Goal: Navigation & Orientation: Find specific page/section

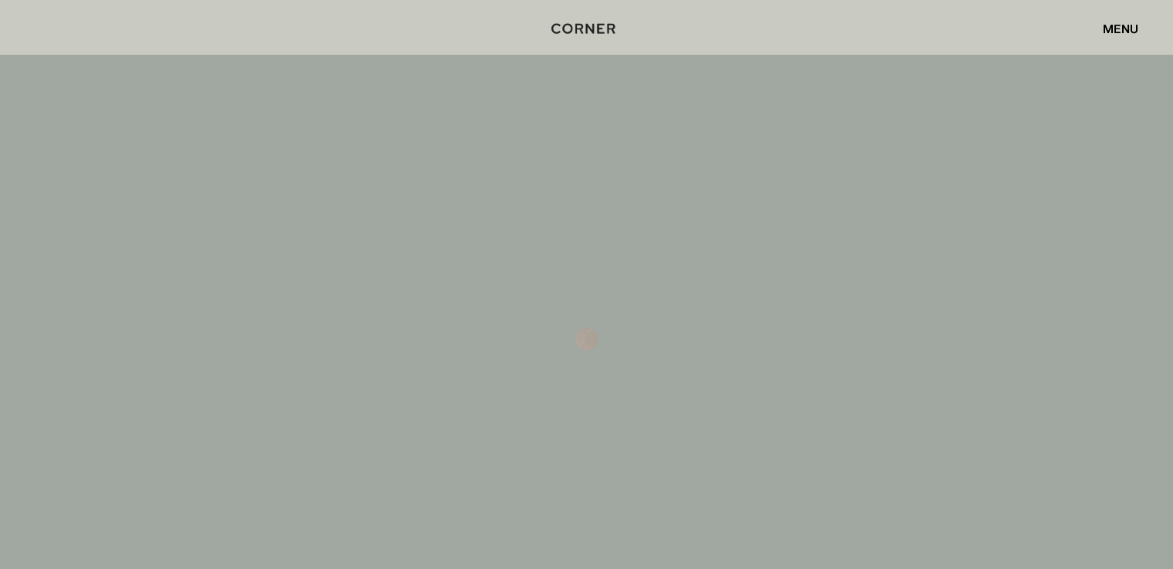
scroll to position [7827, 0]
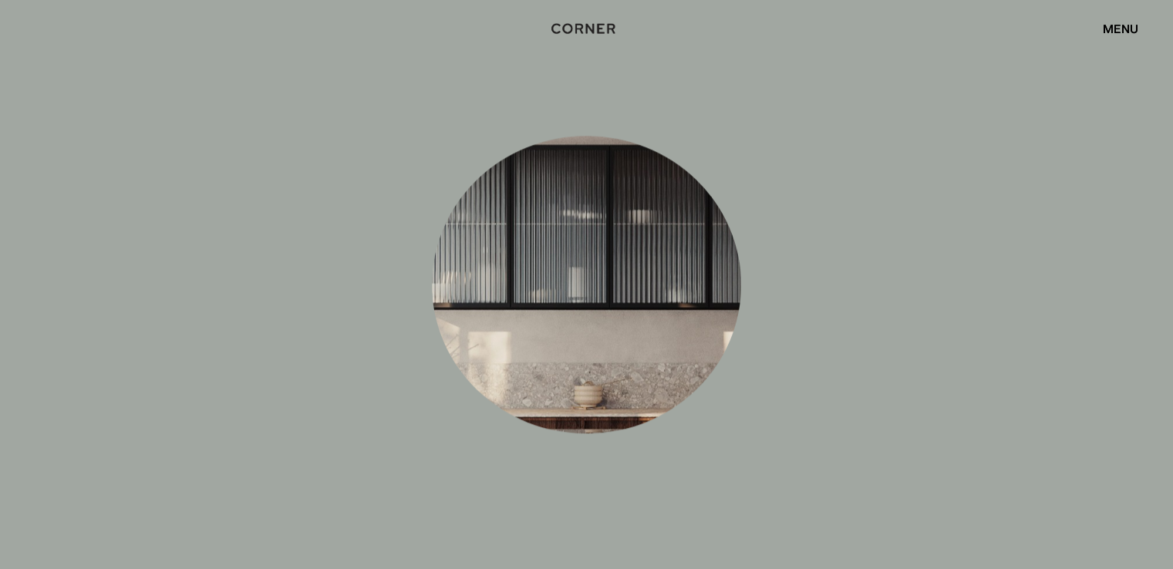
click at [1117, 23] on div "menu" at bounding box center [1120, 28] width 35 height 12
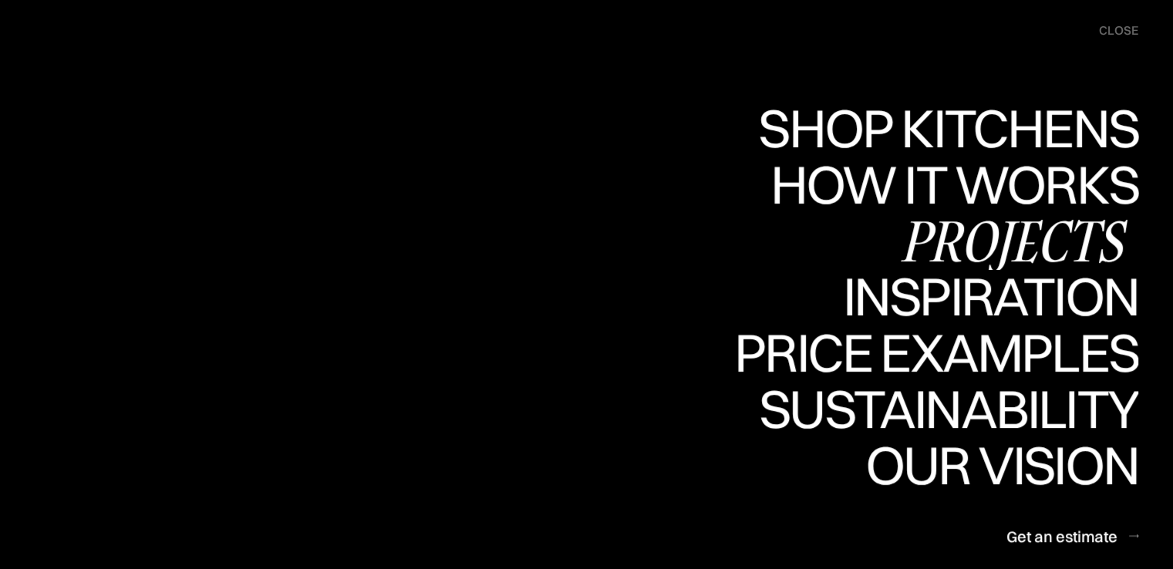
click at [0, 0] on div "Projects" at bounding box center [0, 0] width 0 height 0
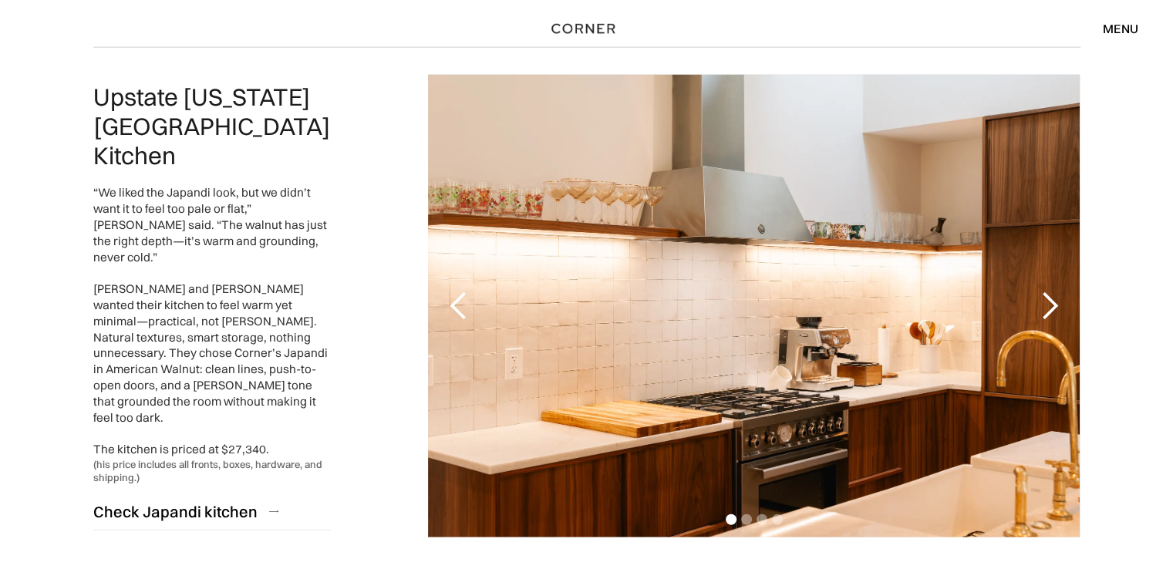
scroll to position [3518, 0]
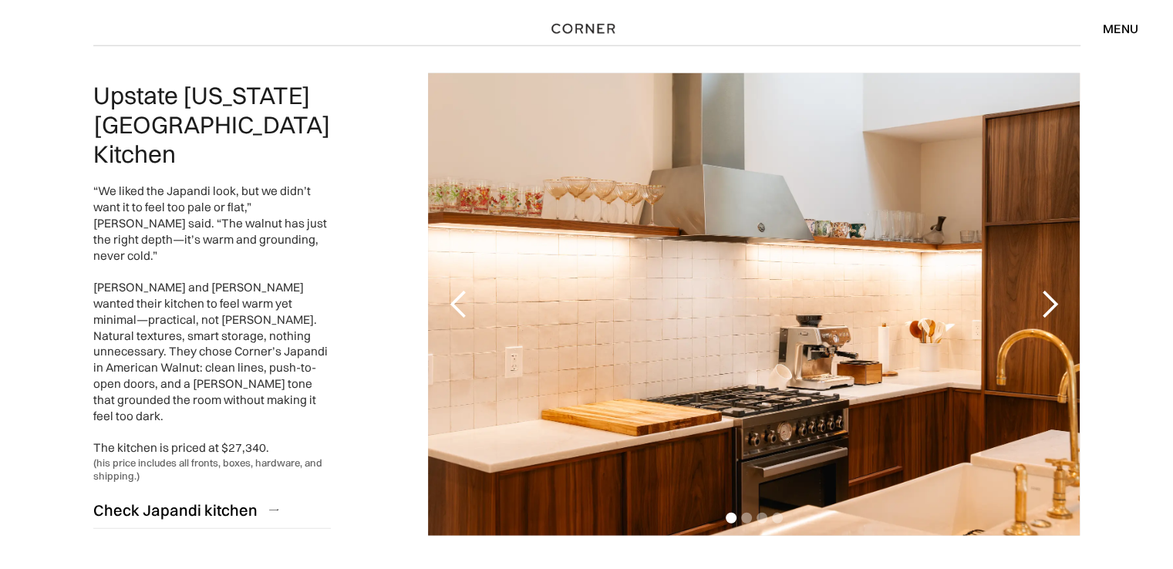
click at [1056, 289] on div "next slide" at bounding box center [1049, 304] width 31 height 31
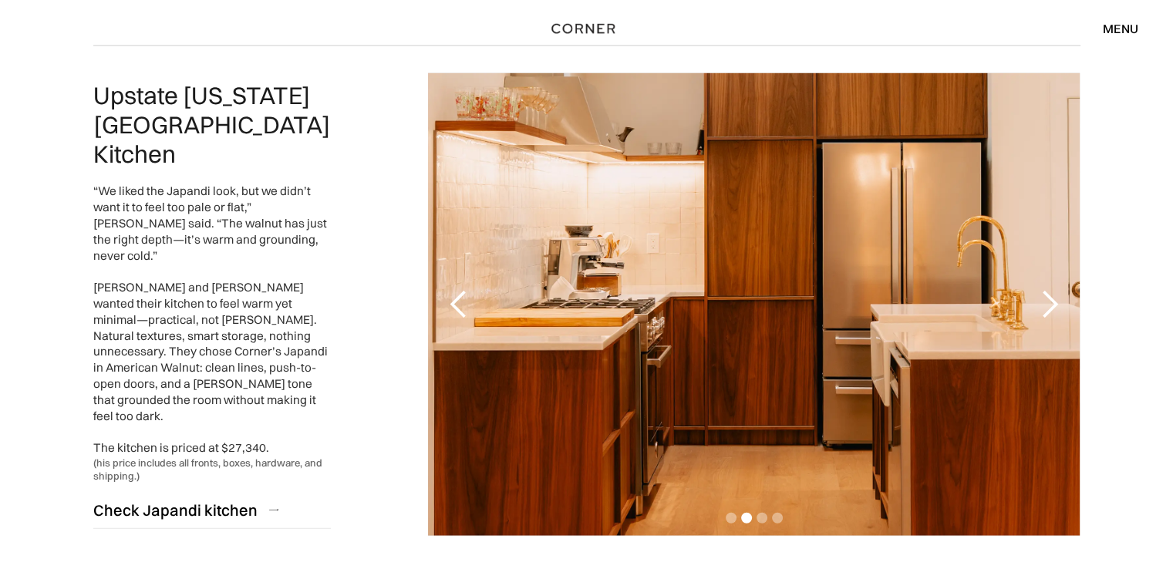
click at [1056, 289] on div "next slide" at bounding box center [1049, 304] width 31 height 31
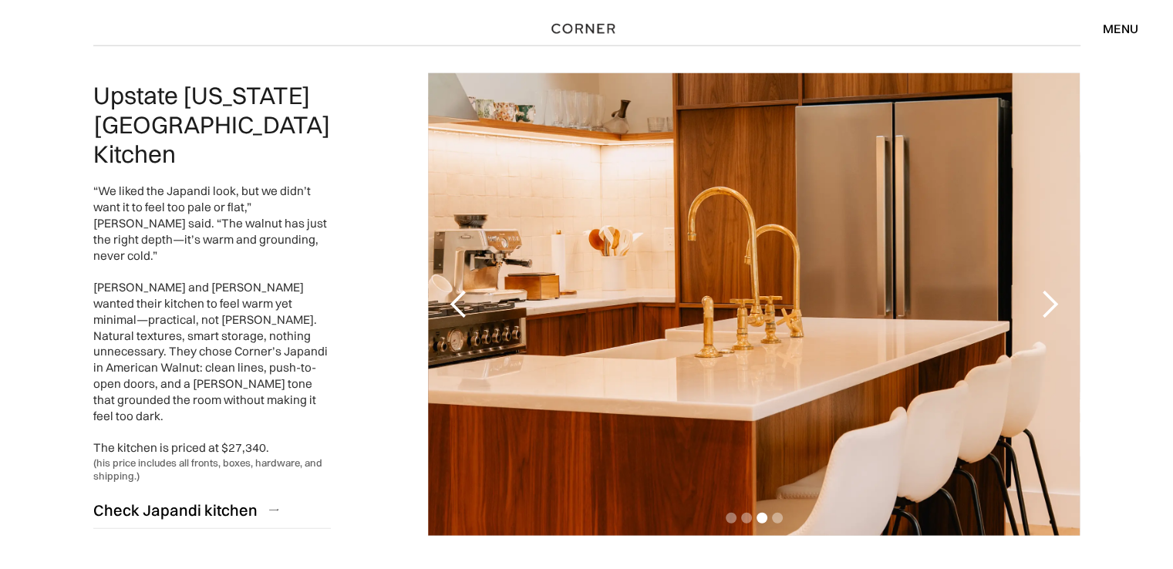
click at [1056, 289] on div "next slide" at bounding box center [1049, 304] width 31 height 31
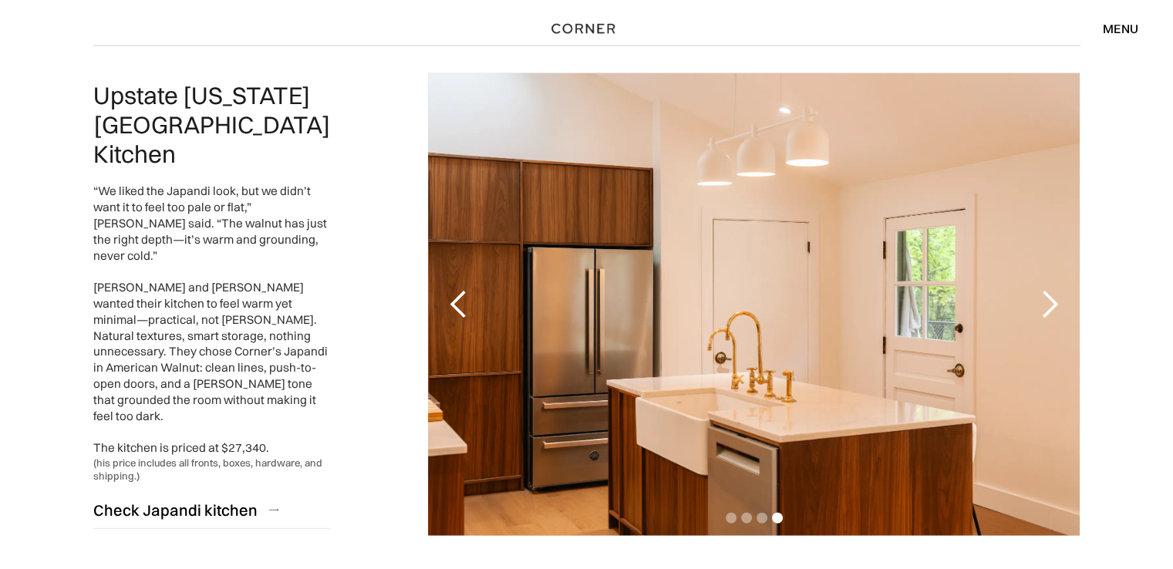
click at [1056, 289] on div "next slide" at bounding box center [1049, 304] width 31 height 31
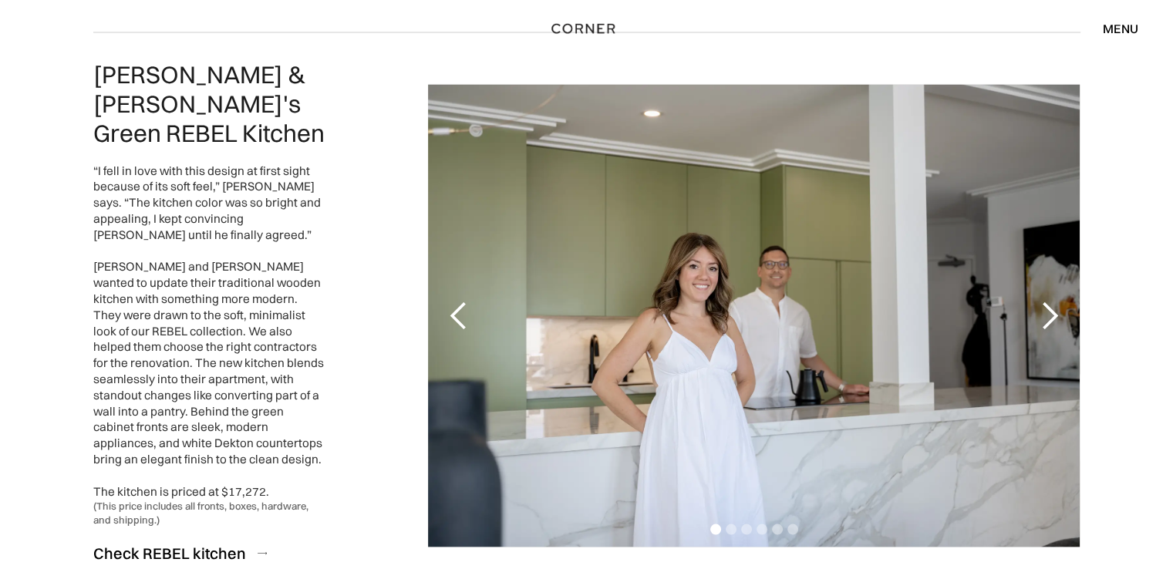
scroll to position [2961, 0]
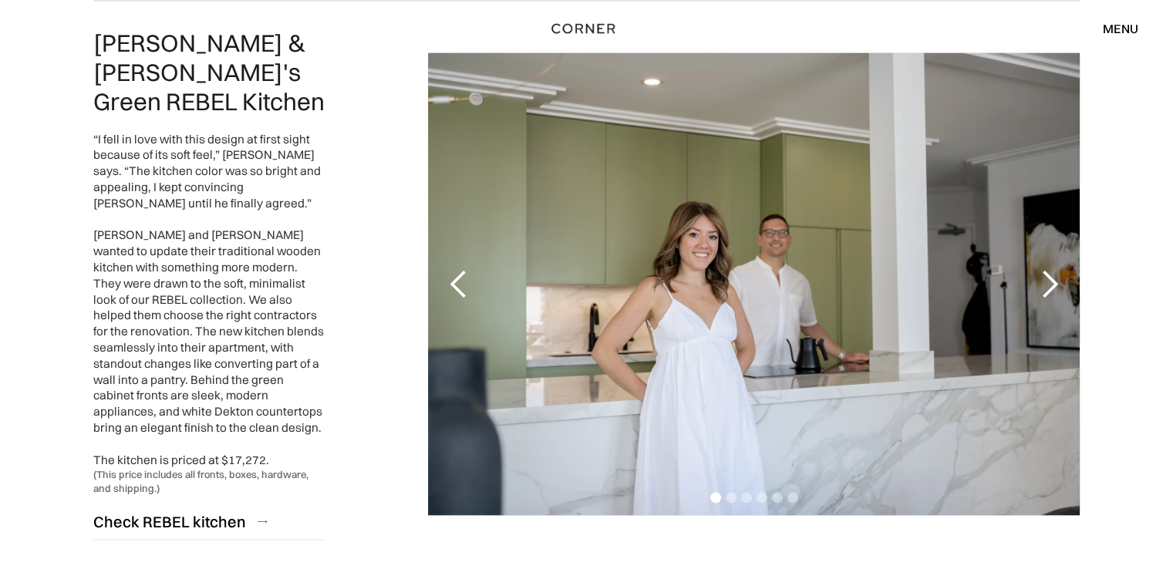
click at [1049, 273] on div "next slide" at bounding box center [1049, 284] width 31 height 31
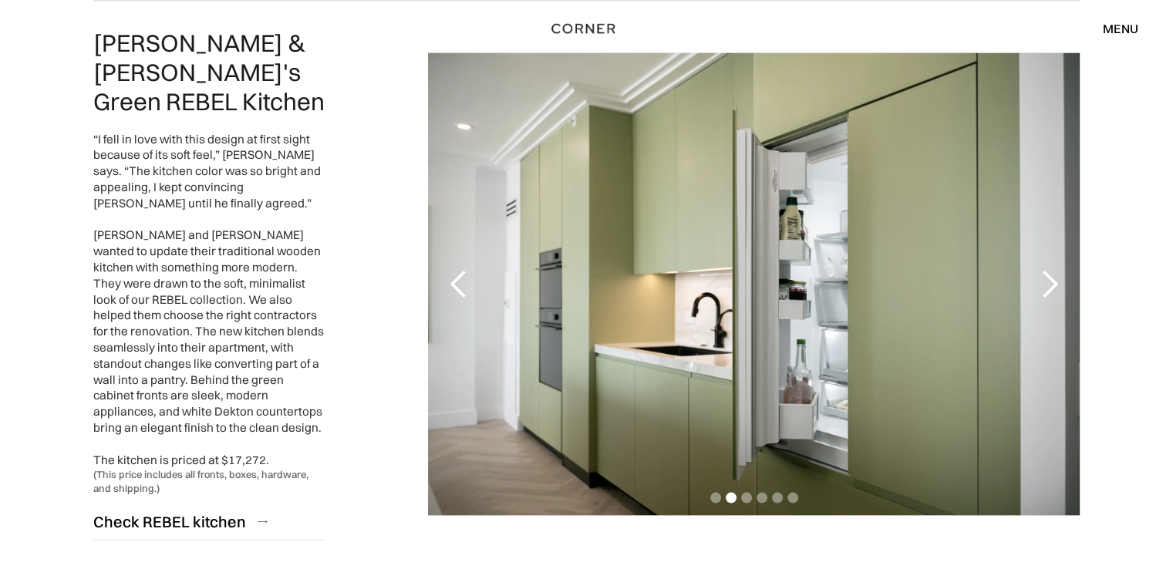
click at [1049, 273] on div "next slide" at bounding box center [1049, 284] width 31 height 31
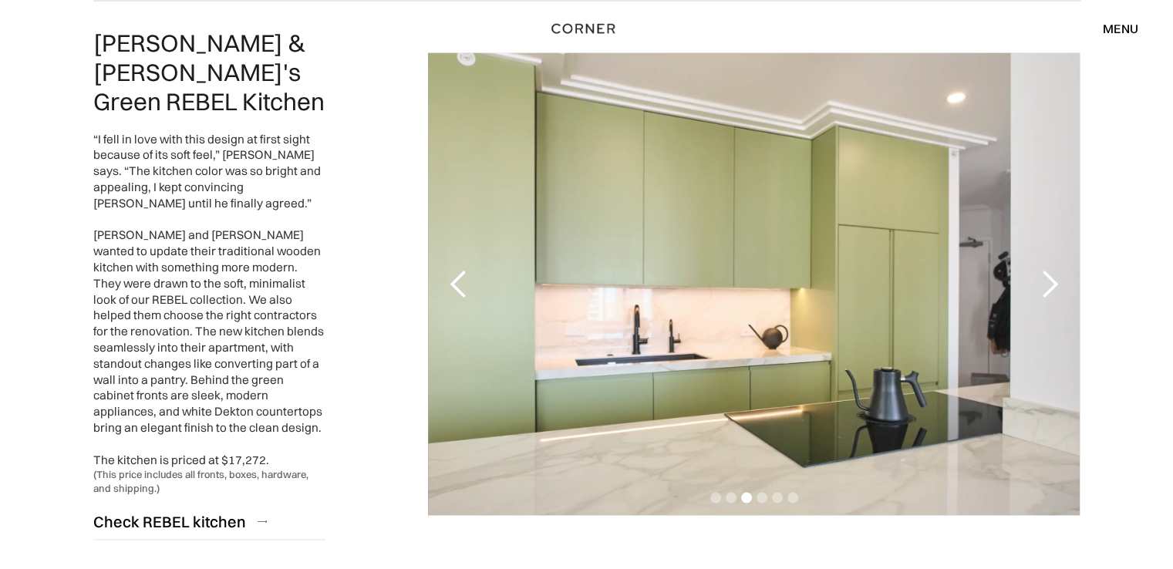
click at [1049, 273] on div "next slide" at bounding box center [1049, 284] width 31 height 31
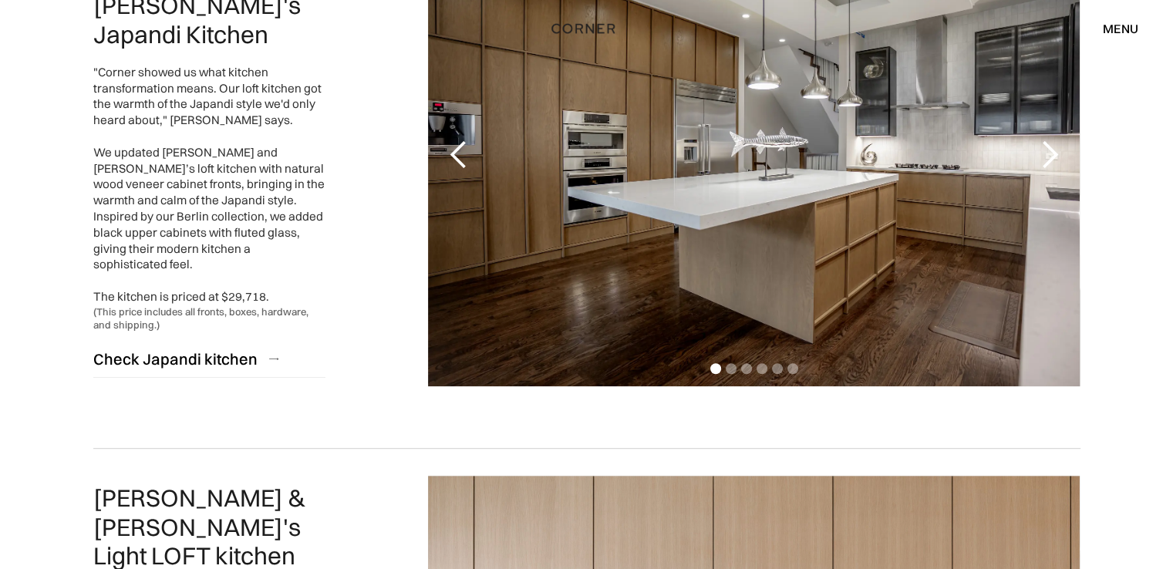
scroll to position [801, 0]
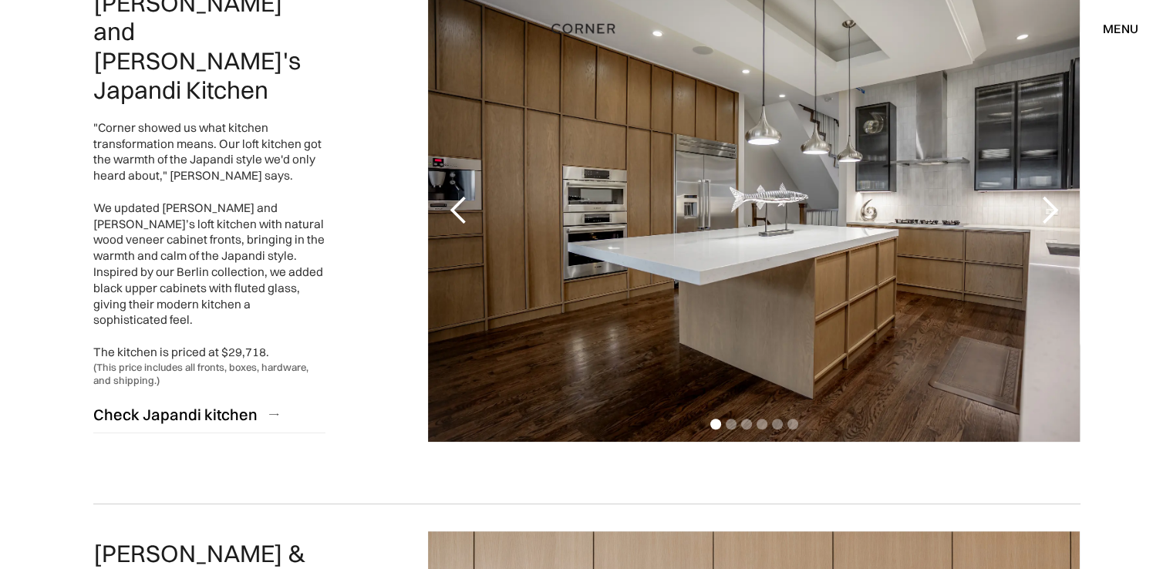
click at [1048, 211] on div "next slide" at bounding box center [1049, 210] width 31 height 31
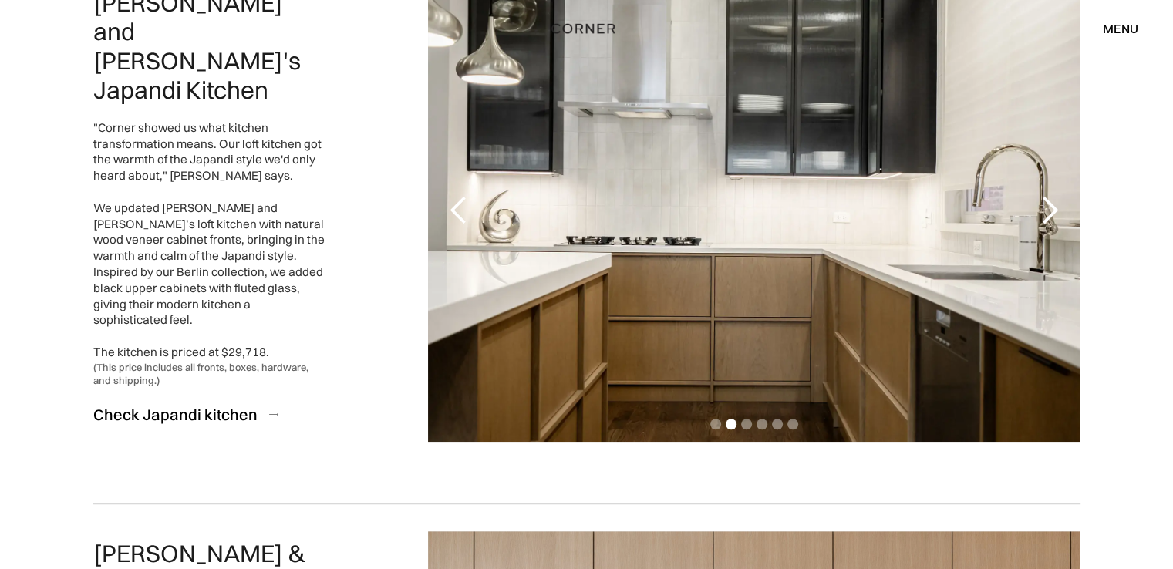
click at [1048, 211] on div "next slide" at bounding box center [1049, 210] width 31 height 31
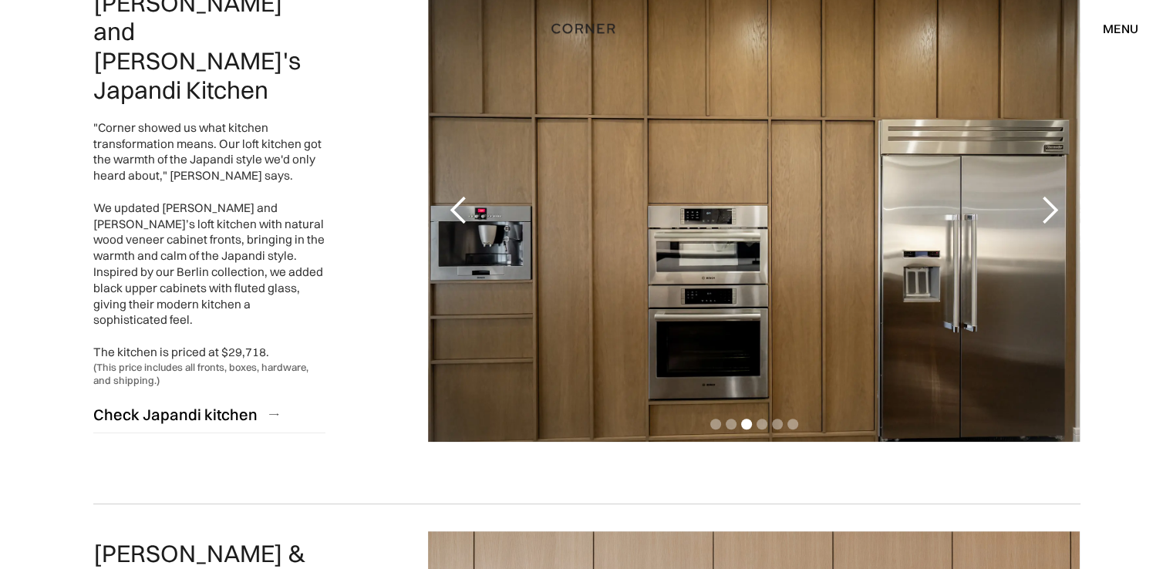
click at [1048, 211] on div "next slide" at bounding box center [1049, 210] width 31 height 31
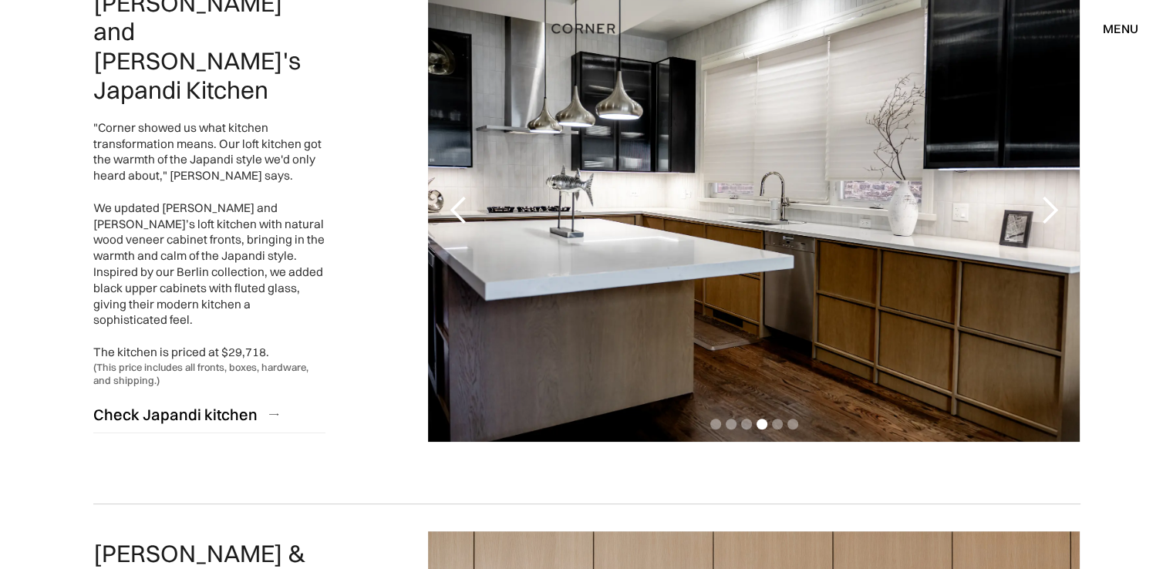
click at [1048, 211] on div "next slide" at bounding box center [1049, 210] width 31 height 31
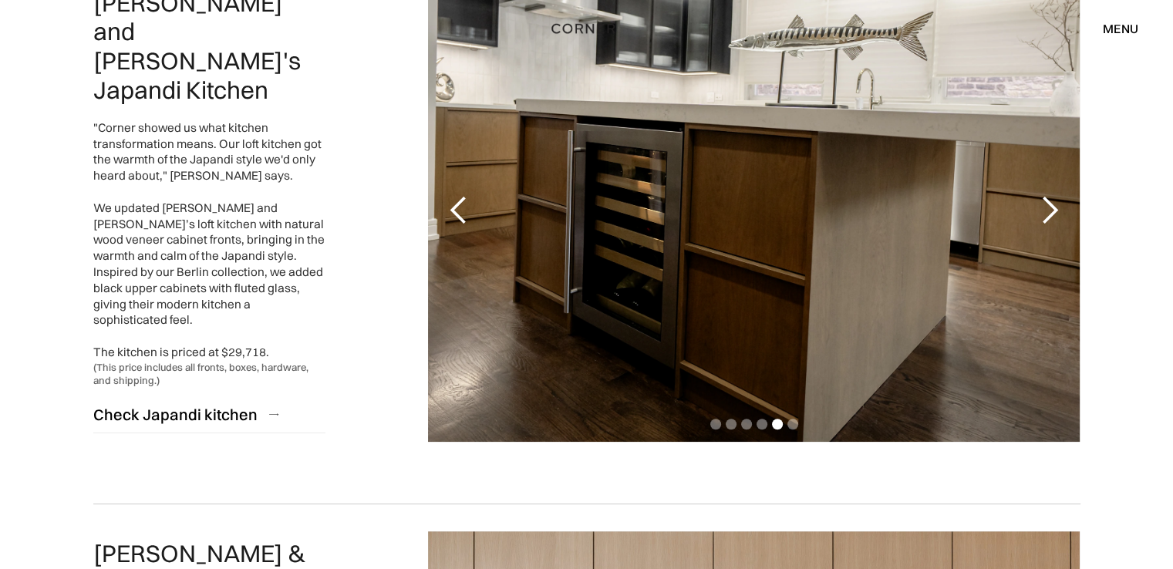
click at [1048, 211] on div "next slide" at bounding box center [1049, 210] width 31 height 31
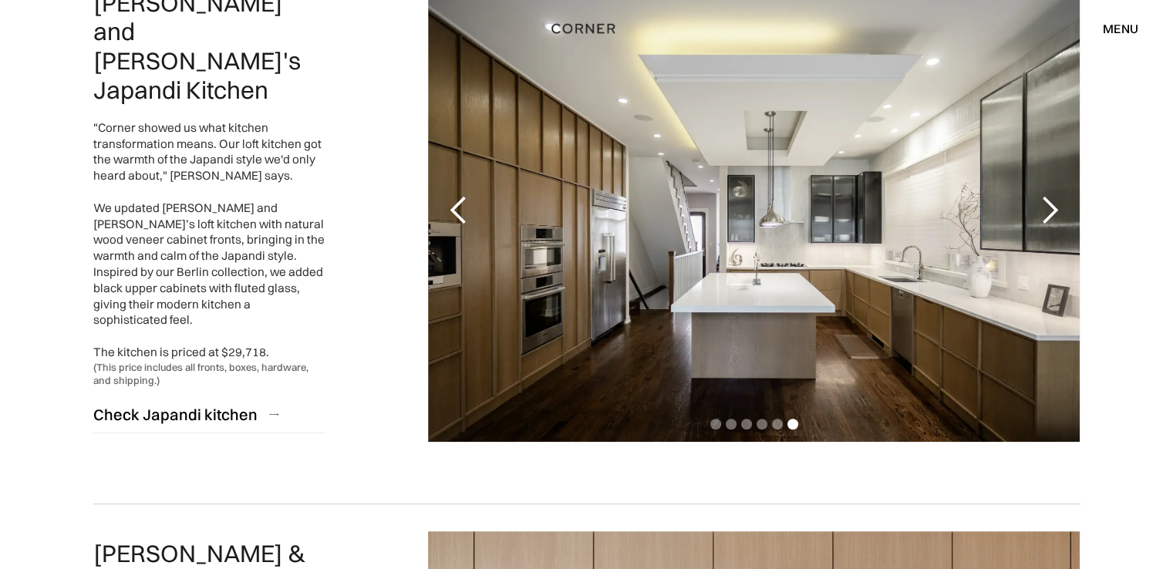
click at [1048, 211] on div "next slide" at bounding box center [1049, 210] width 31 height 31
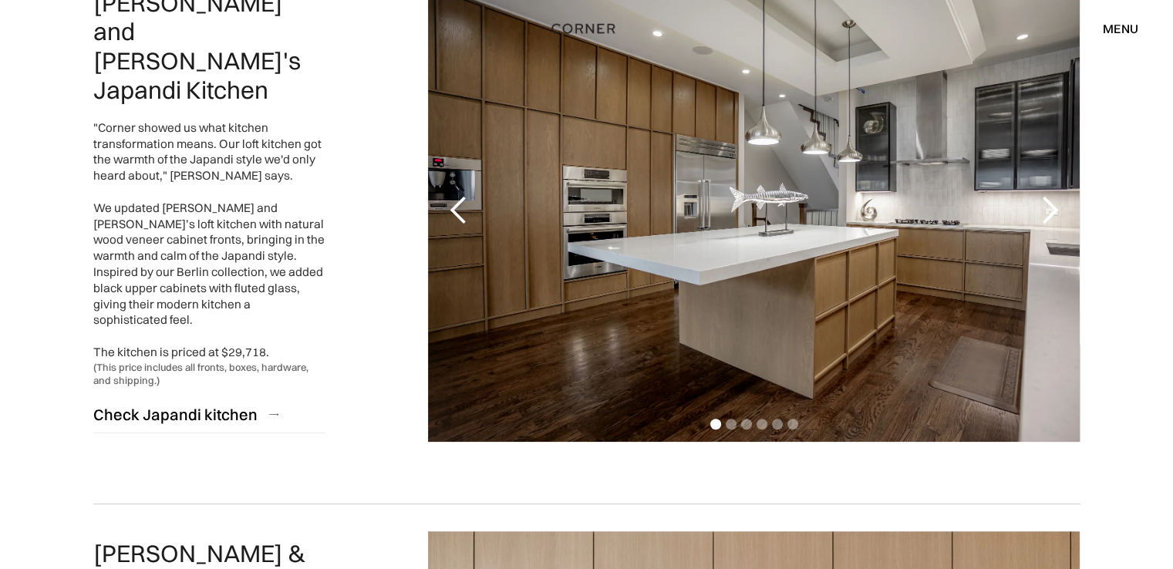
click at [1048, 211] on div "next slide" at bounding box center [1049, 210] width 31 height 31
